Goal: Task Accomplishment & Management: Use online tool/utility

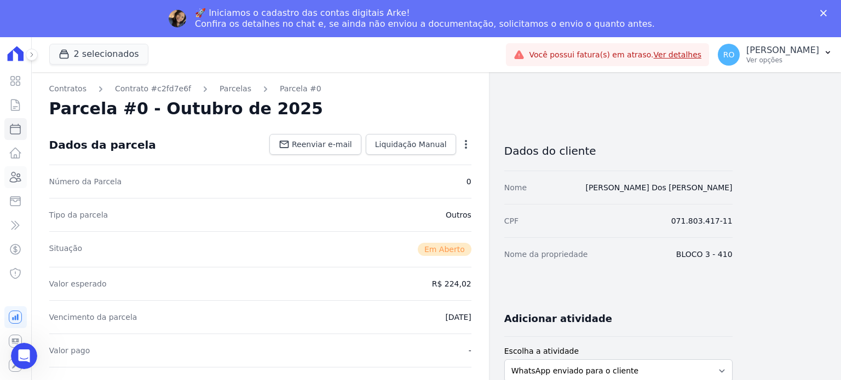
scroll to position [274, 0]
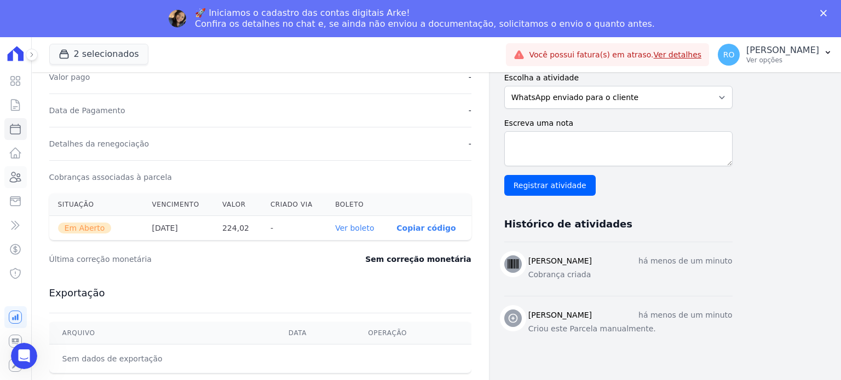
click at [15, 179] on icon at bounding box center [15, 177] width 13 height 13
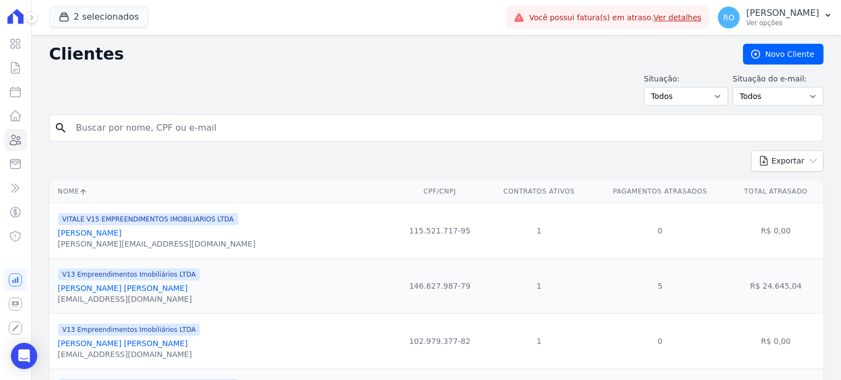
click at [184, 135] on input "search" at bounding box center [444, 128] width 749 height 22
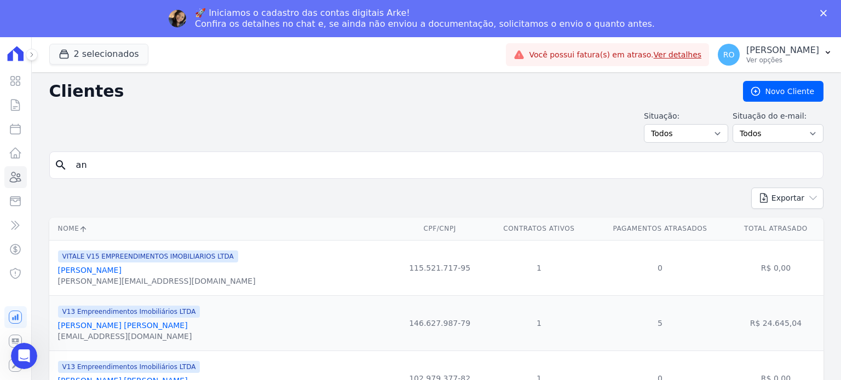
type input "a"
type input "[PERSON_NAME]"
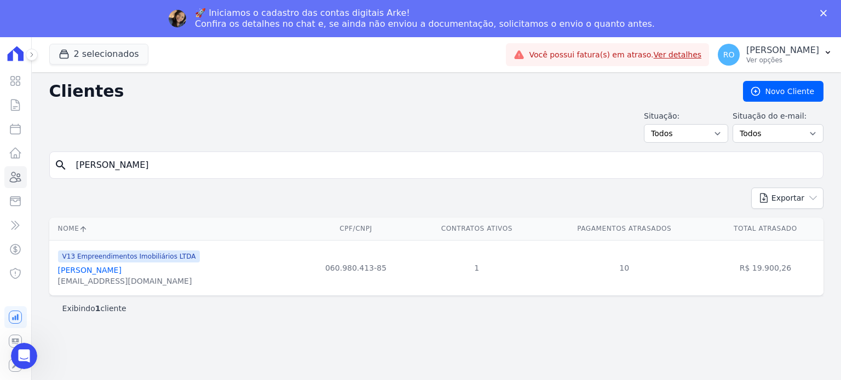
click at [95, 269] on link "[PERSON_NAME]" at bounding box center [89, 270] width 63 height 9
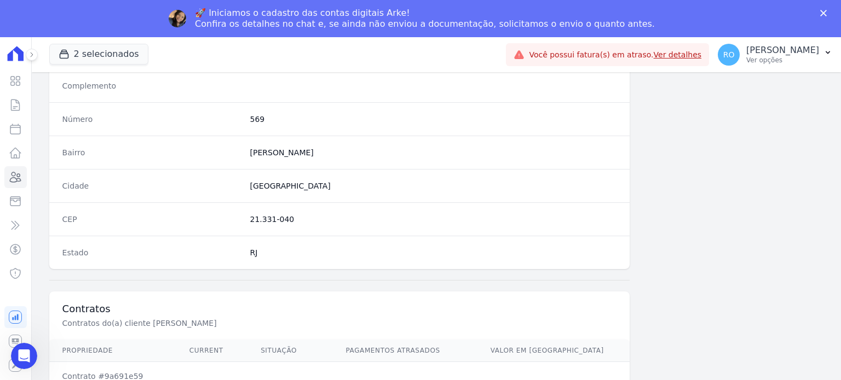
scroll to position [640, 0]
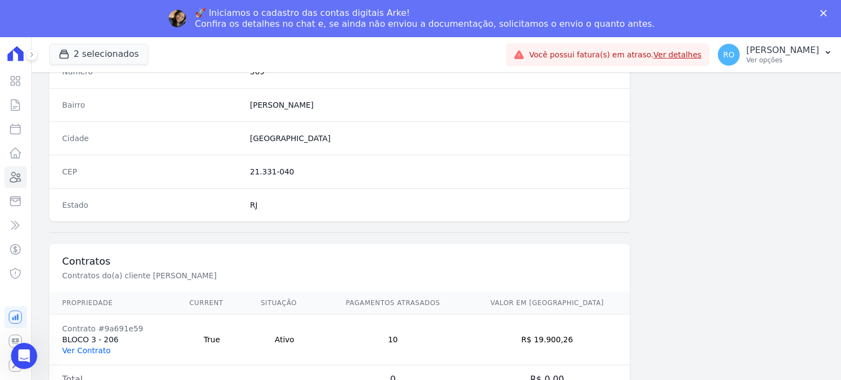
click at [80, 348] on link "Ver Contrato" at bounding box center [86, 350] width 48 height 9
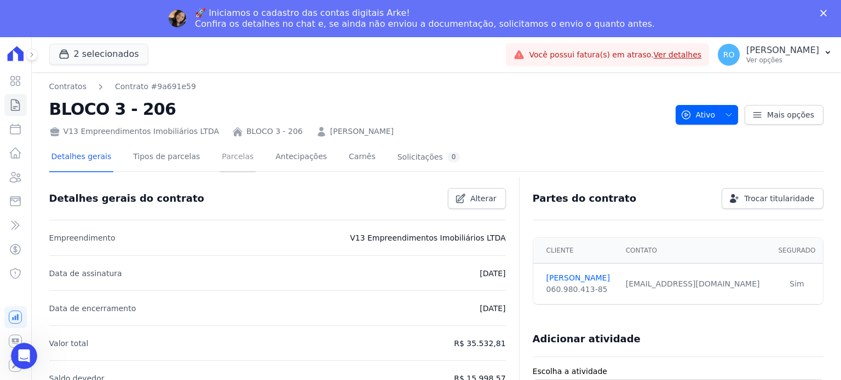
click at [219, 159] on link "Parcelas" at bounding box center [237, 157] width 36 height 29
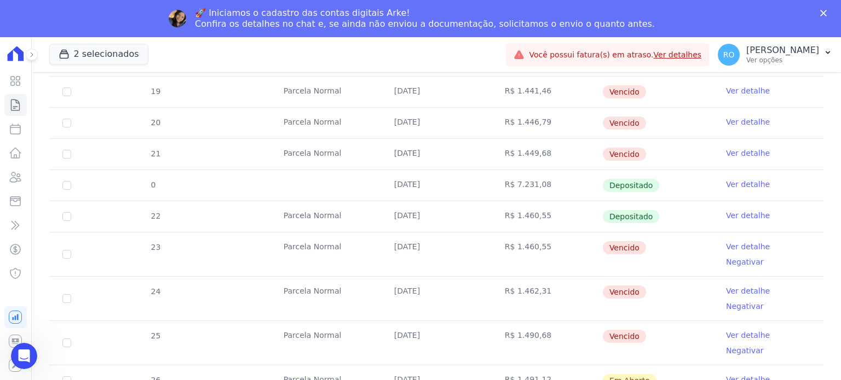
scroll to position [368, 0]
click at [782, 65] on div "RO [PERSON_NAME] Ver opções" at bounding box center [767, 55] width 101 height 22
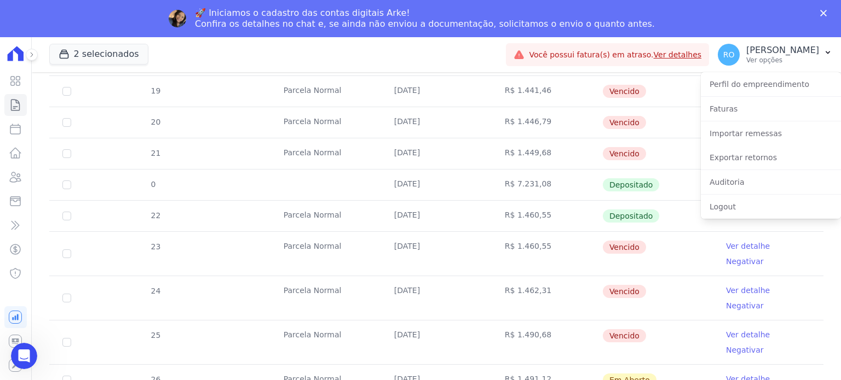
click at [445, 59] on div "2 selecionados [PERSON_NAME] - LBA Flow - V9 Empreendimentos Imobiliários LTDA.…" at bounding box center [275, 55] width 453 height 36
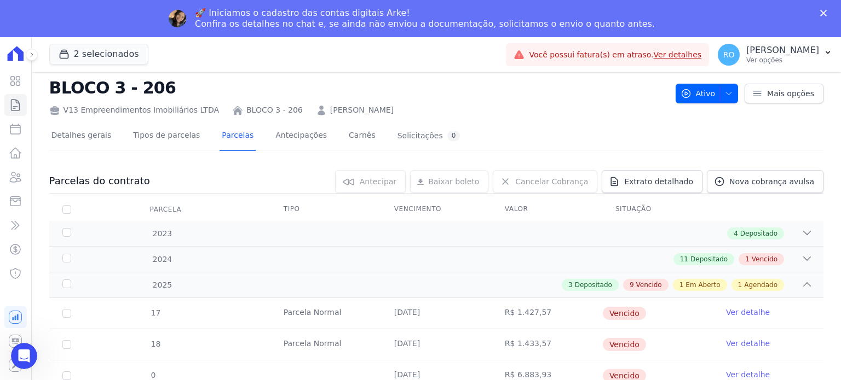
scroll to position [0, 0]
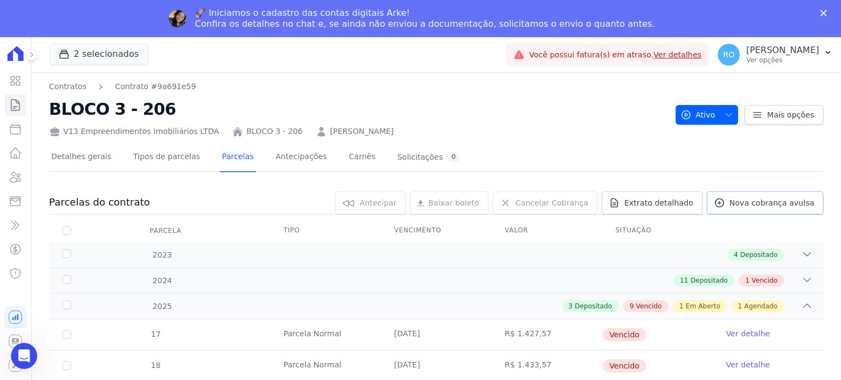
click at [738, 205] on span "Nova cobrança avulsa" at bounding box center [771, 203] width 85 height 11
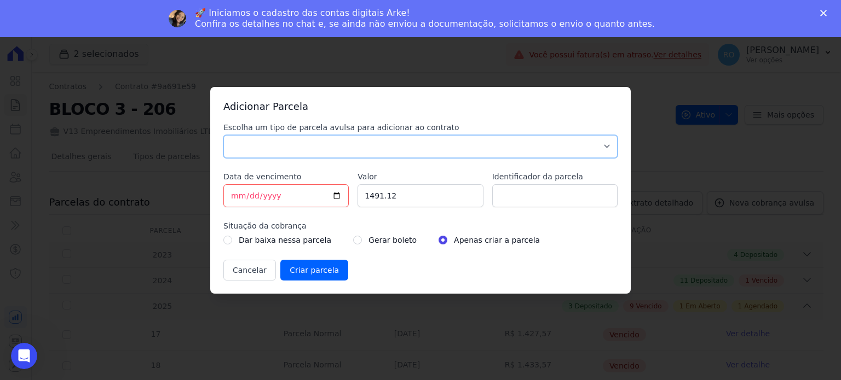
click at [268, 142] on select "Parcela Normal Sinal Caução Intercalada Chaves Pré Chaves Pós Chaves Taxas Quit…" at bounding box center [420, 146] width 394 height 23
select select "others"
click at [223, 135] on select "Parcela Normal Sinal Caução Intercalada Chaves Pré Chaves Pós Chaves Taxas Quit…" at bounding box center [420, 146] width 394 height 23
click at [234, 193] on input "[DATE]" at bounding box center [285, 195] width 125 height 23
type input "[DATE]"
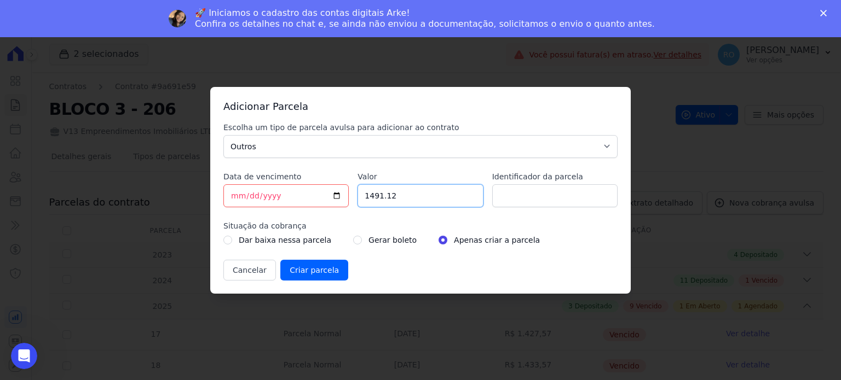
click at [388, 192] on input "1491.12" at bounding box center [419, 195] width 125 height 23
drag, startPoint x: 394, startPoint y: 192, endPoint x: 343, endPoint y: 196, distance: 51.1
click at [343, 196] on div "Escolha um tipo de parcela avulsa para adicionar ao contrato Parcela Normal Sin…" at bounding box center [420, 201] width 394 height 159
click at [432, 194] on input "1491.12" at bounding box center [419, 195] width 125 height 23
drag, startPoint x: 422, startPoint y: 194, endPoint x: 323, endPoint y: 194, distance: 99.1
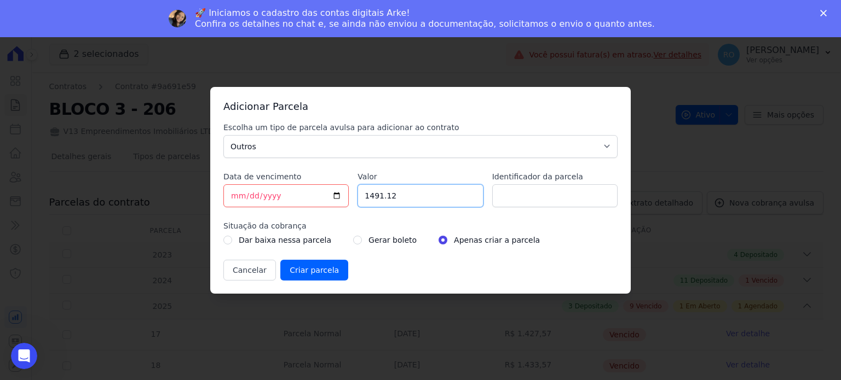
click at [323, 194] on div "Escolha um tipo de parcela avulsa para adicionar ao contrato Parcela Normal Sin…" at bounding box center [420, 201] width 394 height 159
type input "3129.03"
type input "a"
type input "ACORDO"
click at [353, 245] on div "Gerar boleto" at bounding box center [384, 240] width 63 height 13
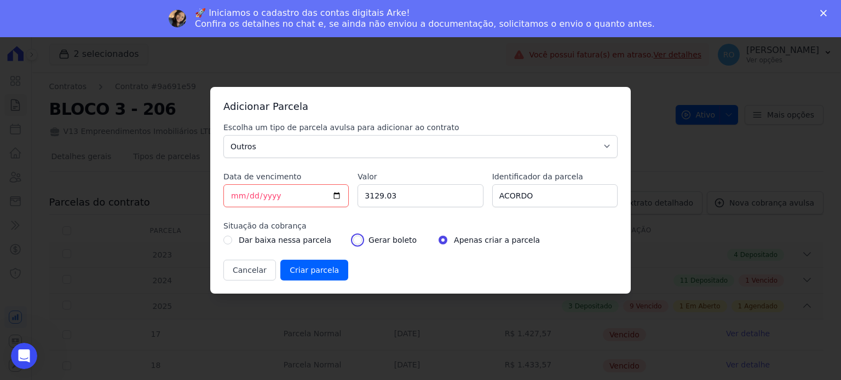
click at [353, 241] on input "radio" at bounding box center [357, 240] width 9 height 9
radio input "true"
click at [315, 267] on input "Criar parcela" at bounding box center [314, 270] width 68 height 21
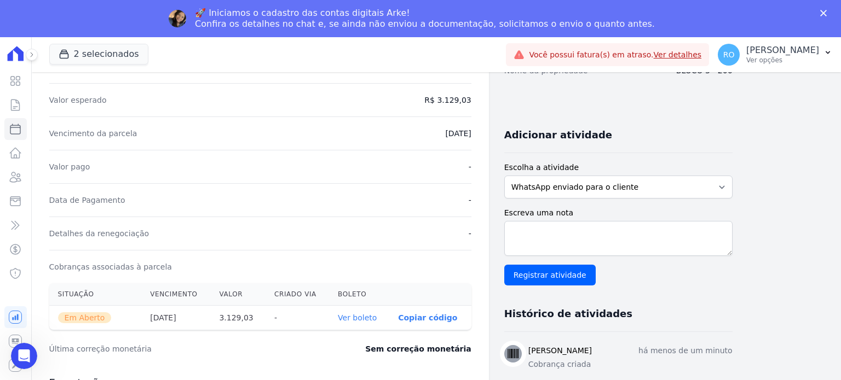
scroll to position [219, 0]
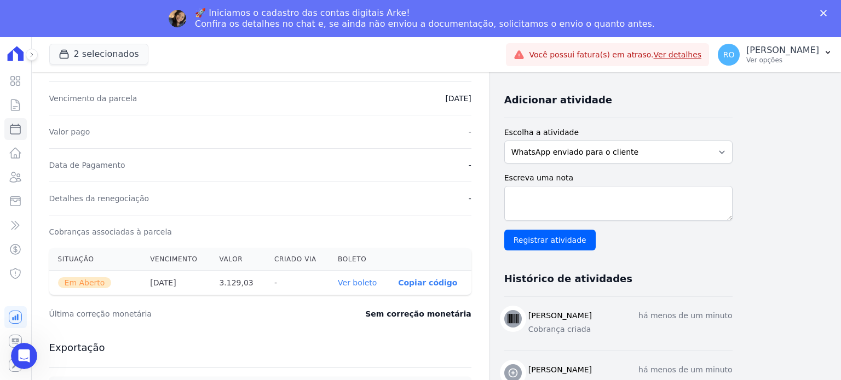
click at [370, 280] on link "Ver boleto" at bounding box center [357, 283] width 39 height 9
